Goal: Find specific page/section: Find specific page/section

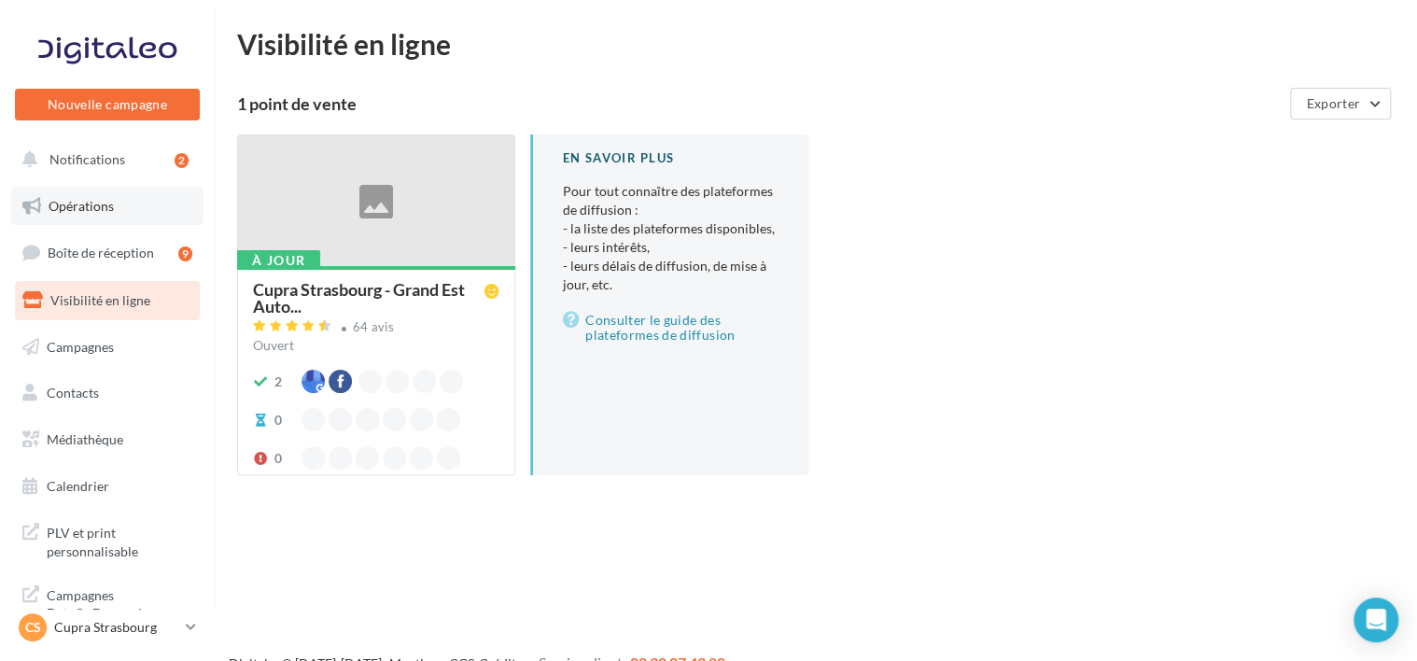
click at [108, 194] on link "Opérations" at bounding box center [107, 206] width 192 height 39
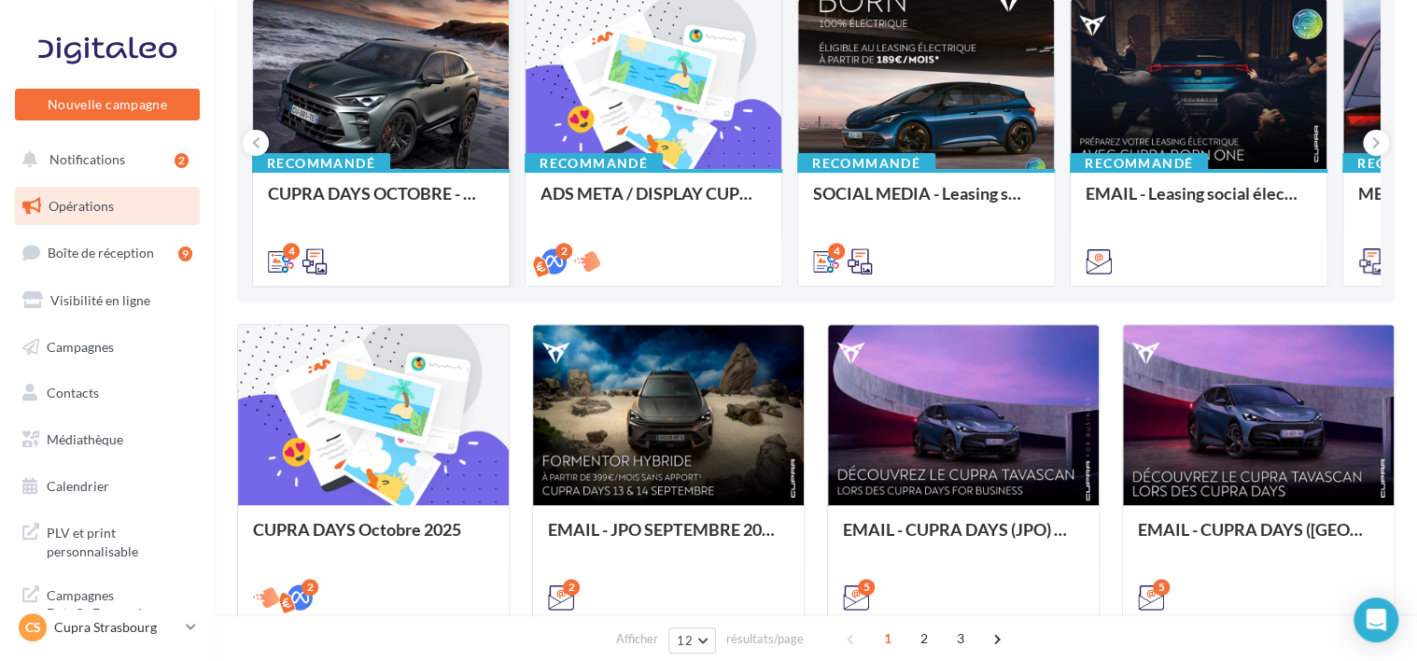
scroll to position [373, 0]
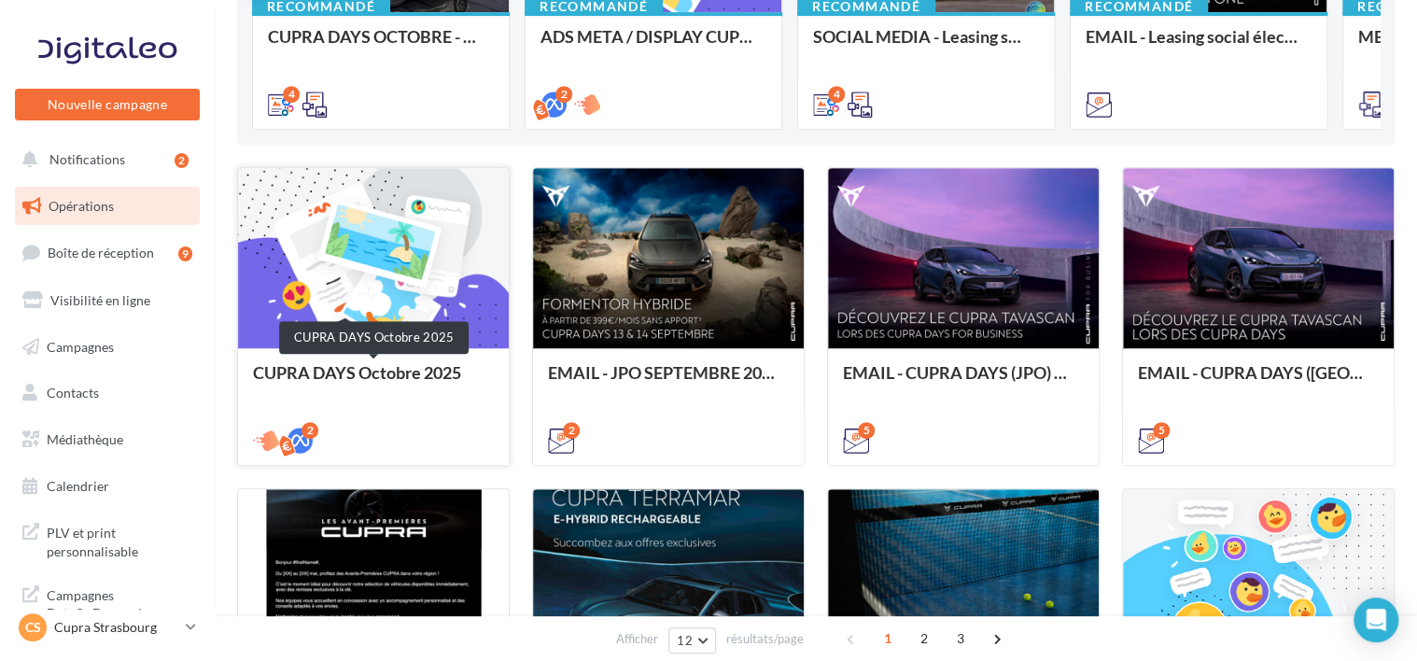
click at [377, 370] on div "CUPRA DAYS Octobre 2025" at bounding box center [373, 381] width 241 height 37
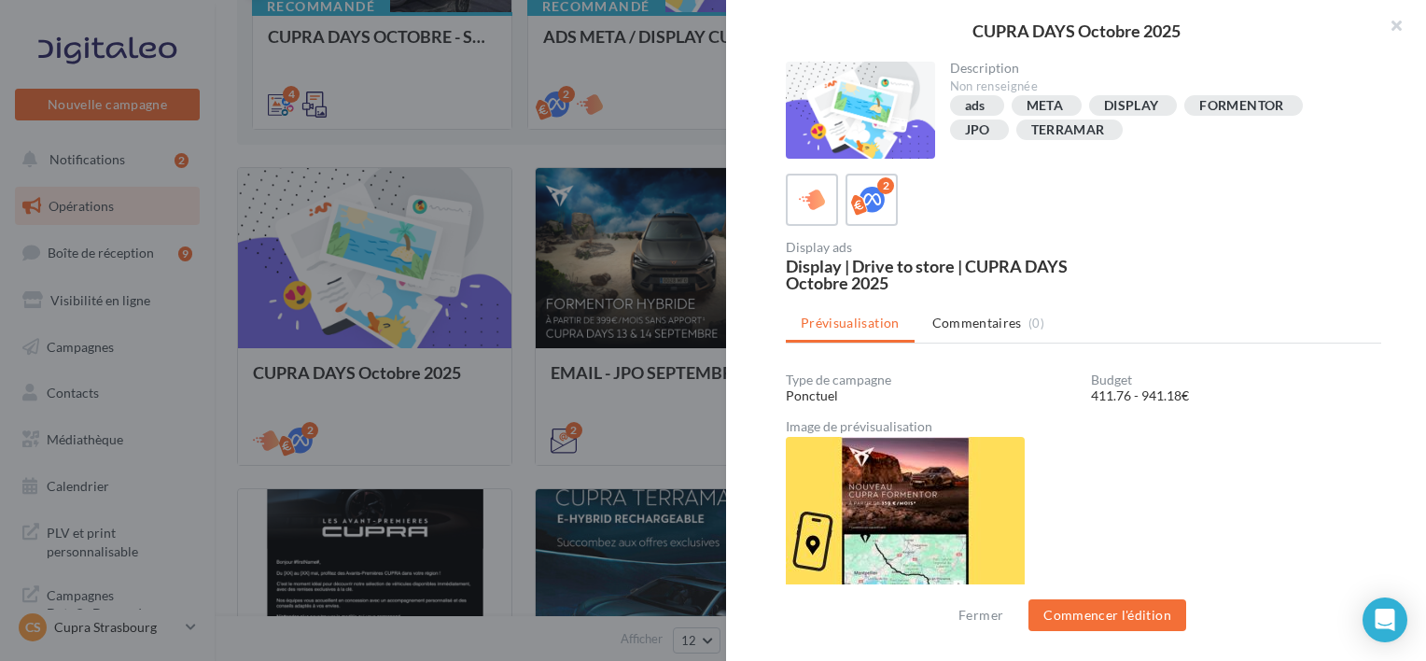
click at [579, 149] on div at bounding box center [713, 330] width 1426 height 661
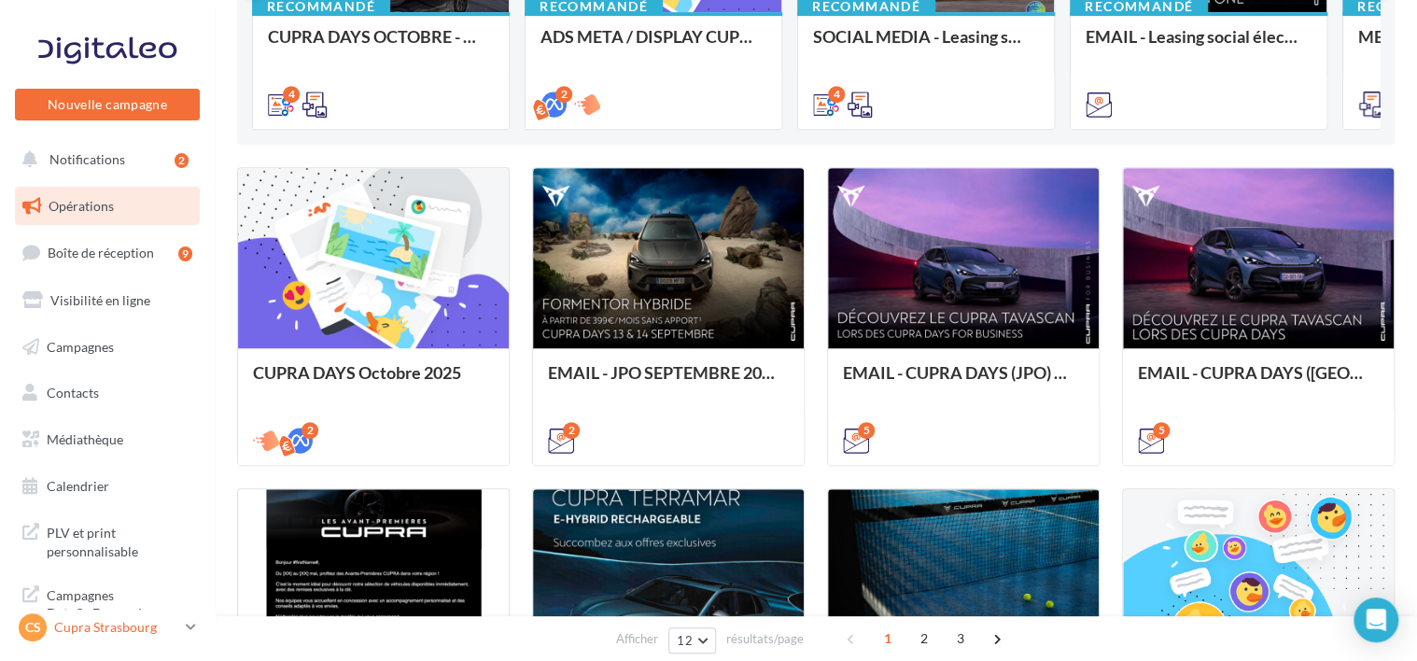
click at [134, 611] on link "CS Cupra Strasbourg cupra_strasbourg" at bounding box center [107, 627] width 185 height 35
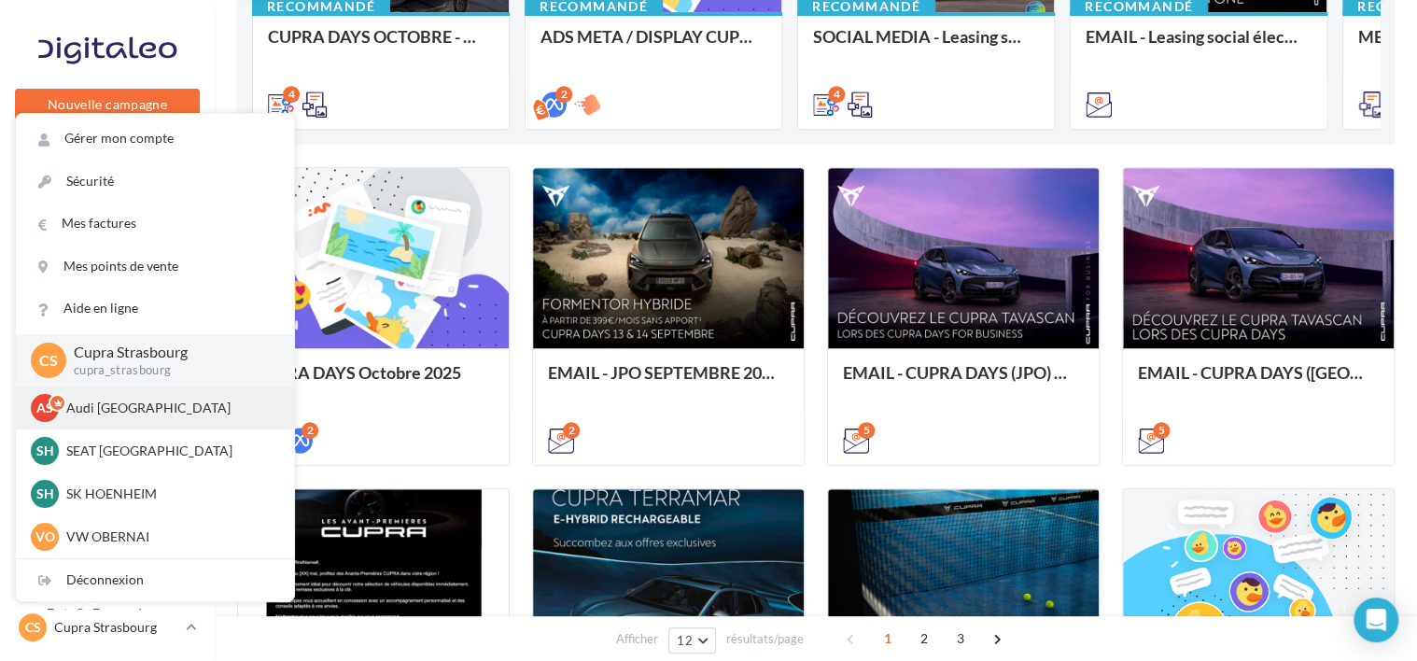
click at [134, 408] on p "Audi STRASBOURG" at bounding box center [168, 408] width 205 height 19
